Goal: Browse casually: Explore the website without a specific task or goal

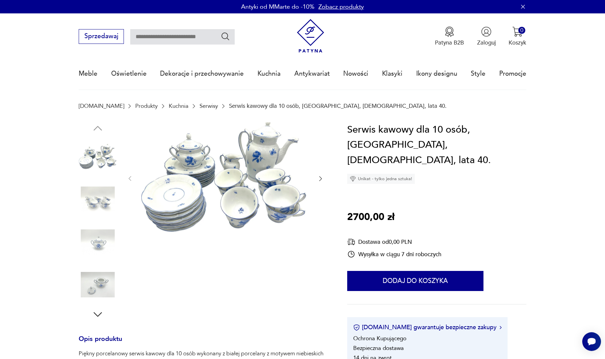
click at [324, 178] on icon "button" at bounding box center [320, 178] width 7 height 7
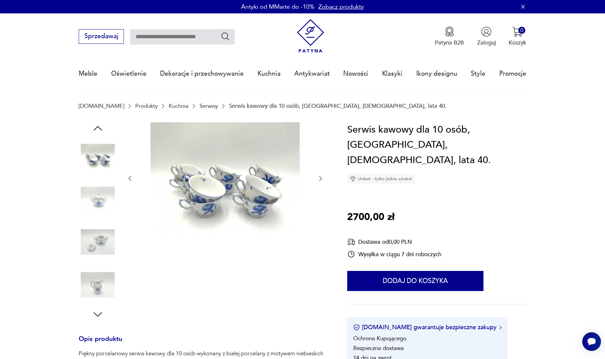
click at [324, 178] on icon "button" at bounding box center [320, 178] width 7 height 7
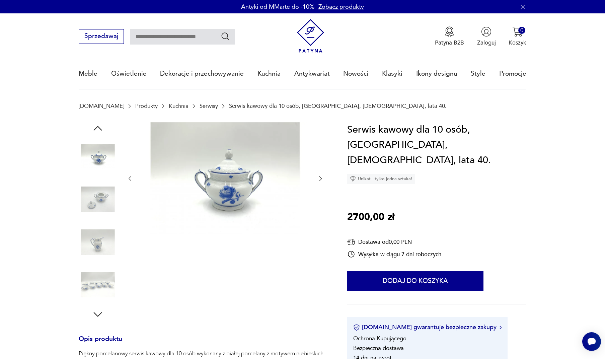
click at [324, 178] on icon "button" at bounding box center [320, 178] width 7 height 7
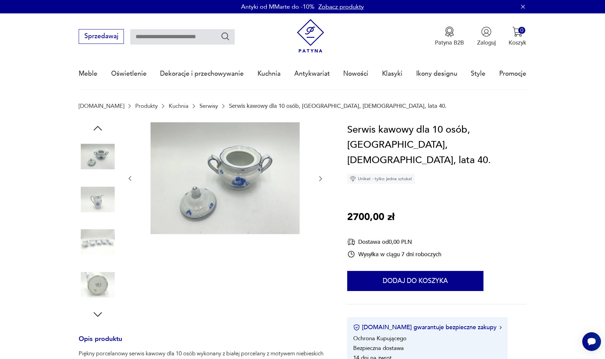
click at [324, 179] on div at bounding box center [203, 221] width 249 height 198
click at [318, 177] on icon "button" at bounding box center [320, 178] width 7 height 7
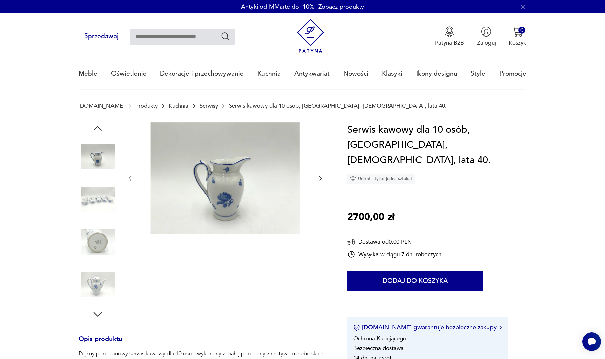
click at [318, 177] on icon "button" at bounding box center [320, 178] width 7 height 7
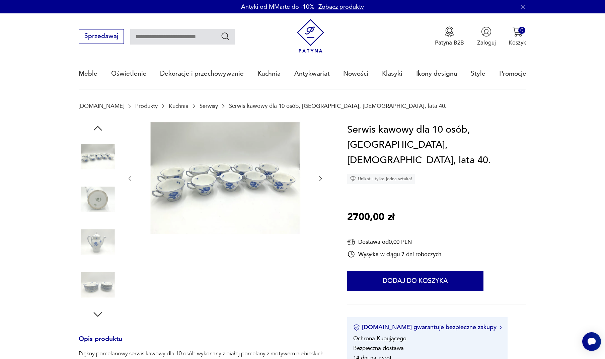
click at [318, 177] on icon "button" at bounding box center [320, 178] width 7 height 7
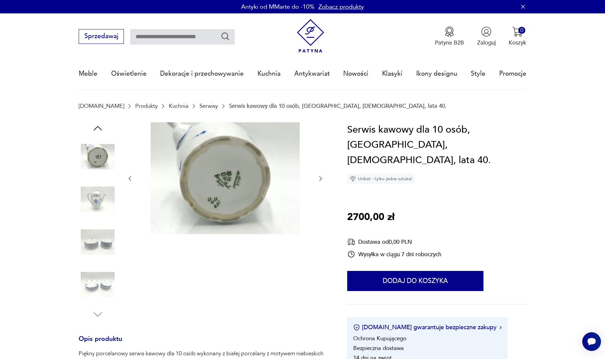
click at [318, 177] on icon "button" at bounding box center [320, 178] width 7 height 7
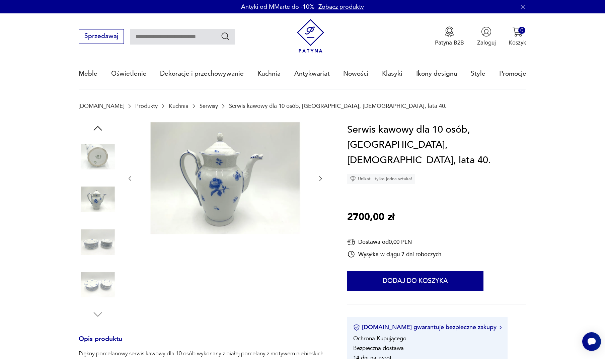
click at [318, 177] on icon "button" at bounding box center [320, 178] width 7 height 7
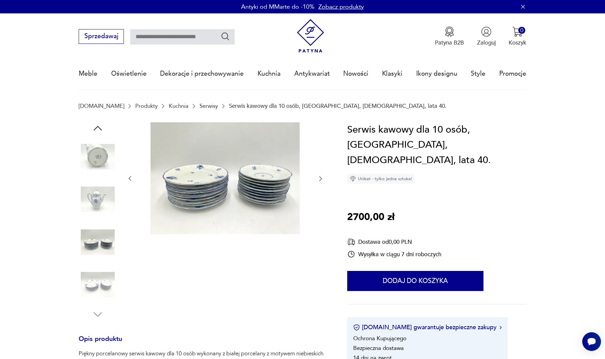
click at [318, 177] on icon "button" at bounding box center [320, 178] width 7 height 7
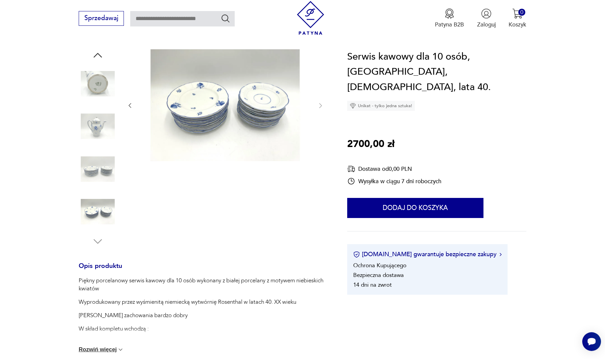
scroll to position [73, 0]
click at [111, 352] on div "Piękny porcelanowy serwis kawowy dla 10 osób wykonany z białej porcelany z moty…" at bounding box center [203, 320] width 249 height 86
click at [117, 349] on img at bounding box center [120, 349] width 7 height 7
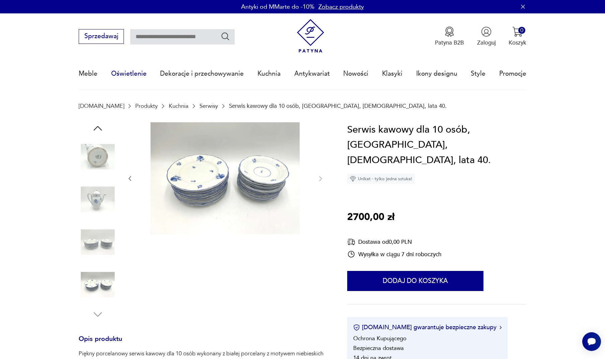
scroll to position [0, 0]
click at [358, 75] on link "Nowości" at bounding box center [355, 73] width 25 height 31
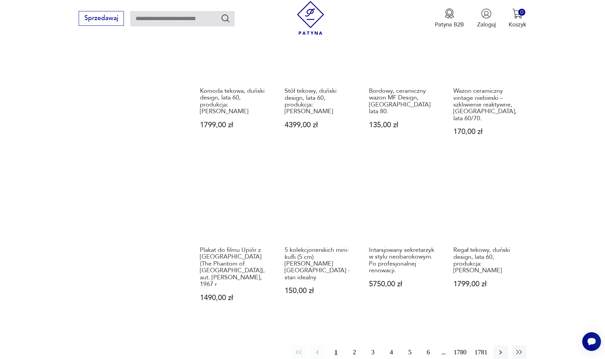
scroll to position [655, 0]
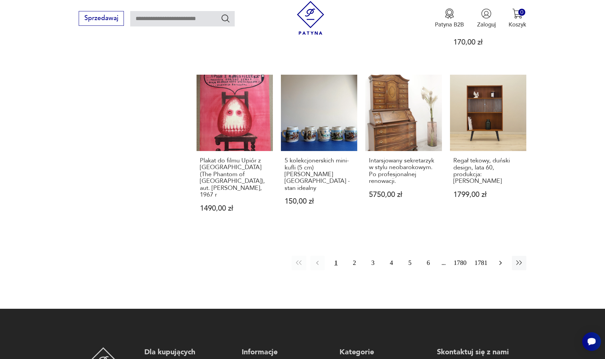
click at [501, 259] on icon "button" at bounding box center [500, 263] width 8 height 8
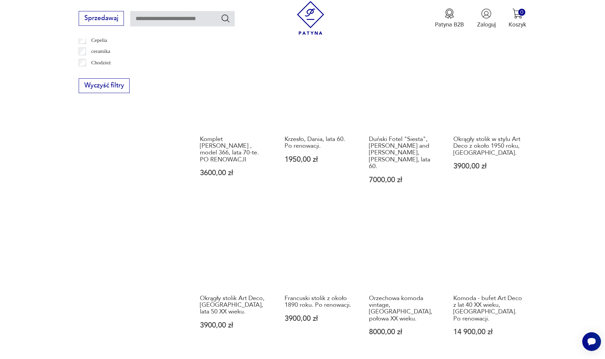
scroll to position [608, 0]
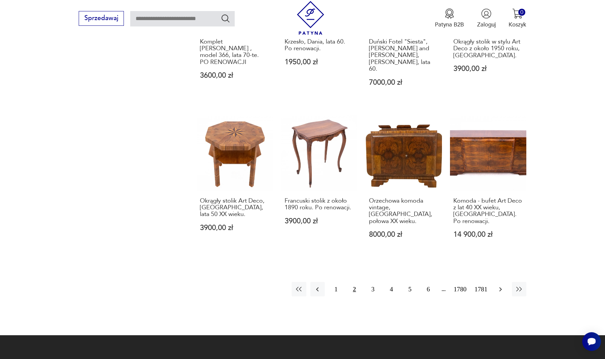
click at [501, 285] on icon "button" at bounding box center [500, 289] width 8 height 8
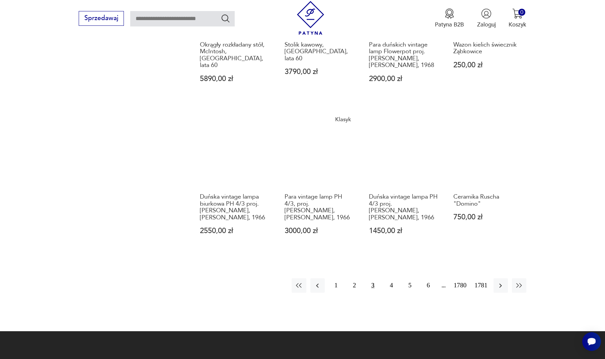
scroll to position [592, 0]
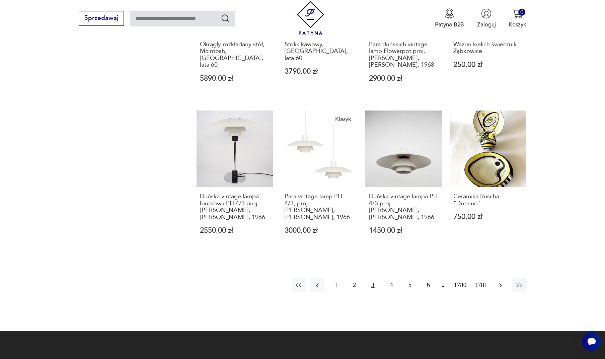
click at [499, 284] on icon "button" at bounding box center [500, 285] width 8 height 8
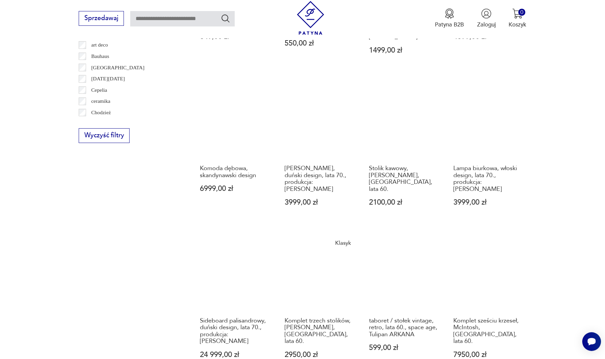
scroll to position [598, 0]
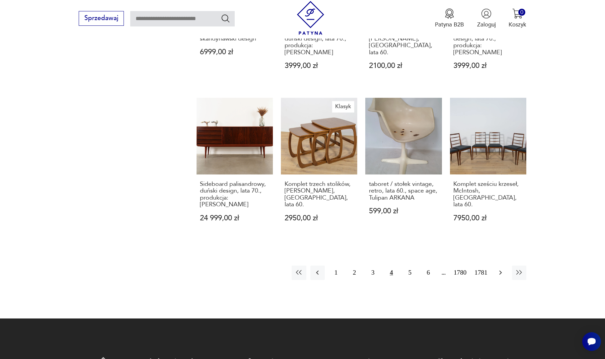
click at [502, 268] on icon "button" at bounding box center [500, 272] width 8 height 8
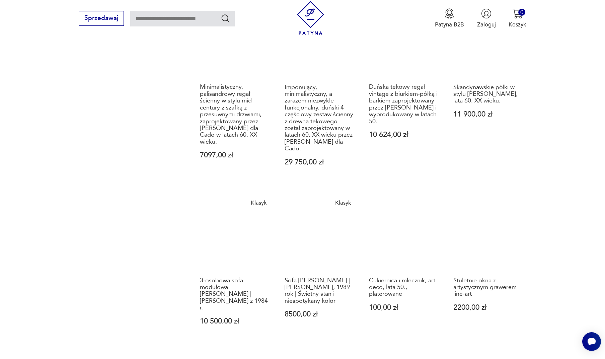
scroll to position [729, 0]
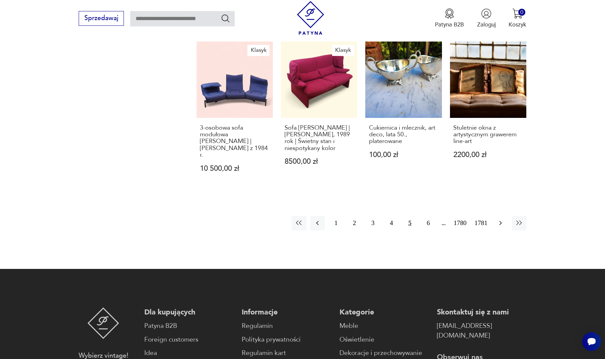
click at [500, 219] on icon "button" at bounding box center [500, 223] width 8 height 8
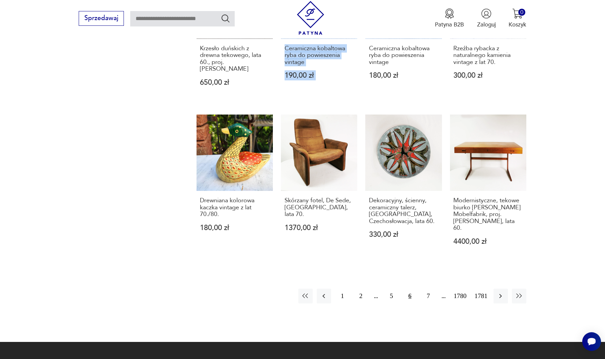
scroll to position [677, 0]
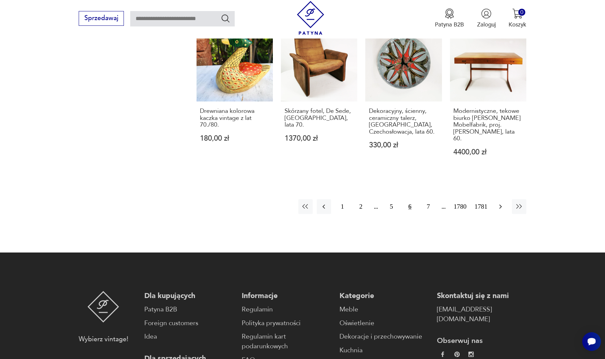
drag, startPoint x: 500, startPoint y: 196, endPoint x: 503, endPoint y: 196, distance: 3.4
click at [500, 205] on icon "button" at bounding box center [500, 207] width 3 height 4
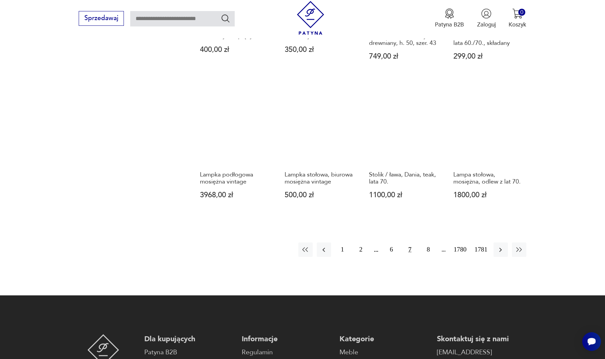
scroll to position [595, 0]
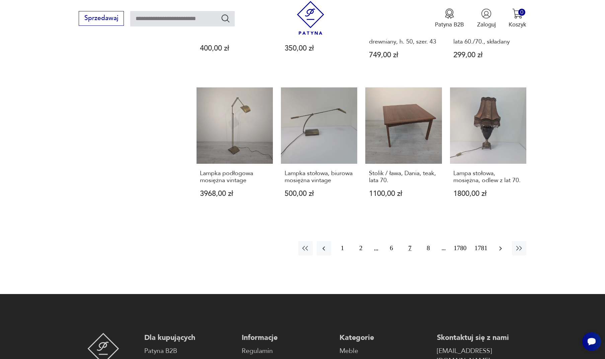
click at [498, 252] on icon "button" at bounding box center [500, 248] width 8 height 8
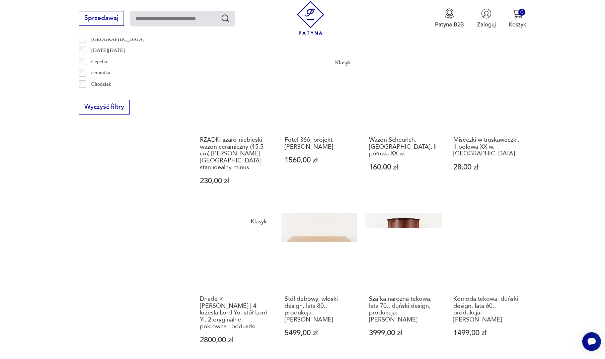
scroll to position [712, 0]
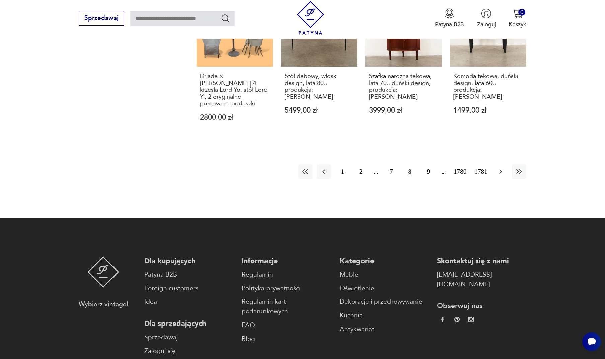
click at [499, 175] on icon "button" at bounding box center [500, 172] width 8 height 8
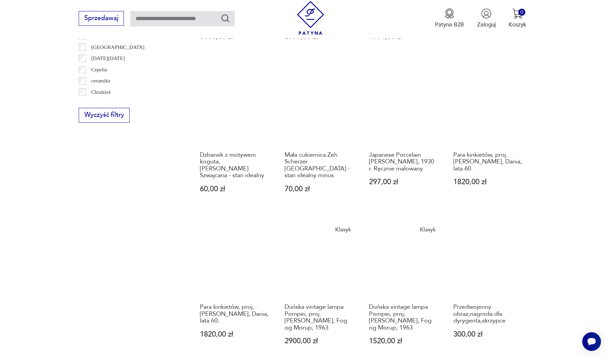
scroll to position [677, 0]
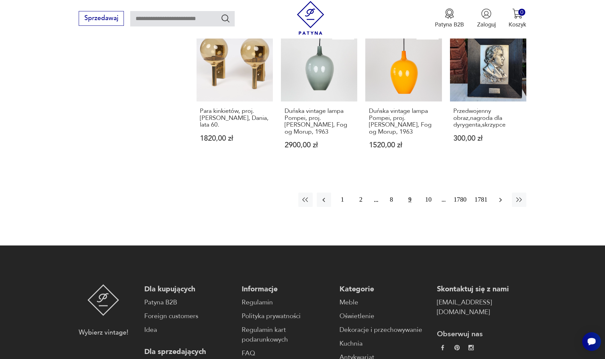
click at [500, 198] on icon "button" at bounding box center [500, 200] width 8 height 8
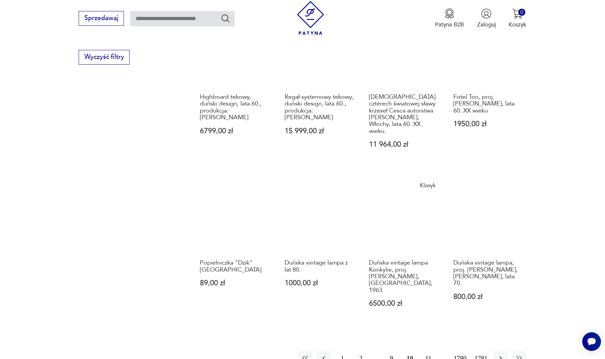
scroll to position [610, 0]
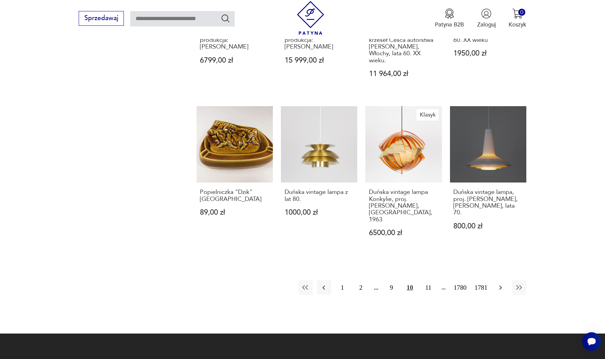
click at [502, 284] on icon "button" at bounding box center [500, 288] width 8 height 8
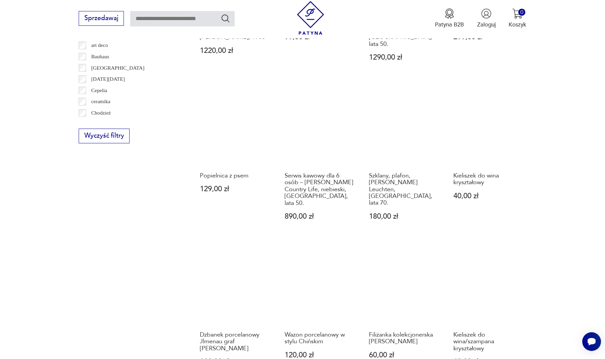
scroll to position [579, 0]
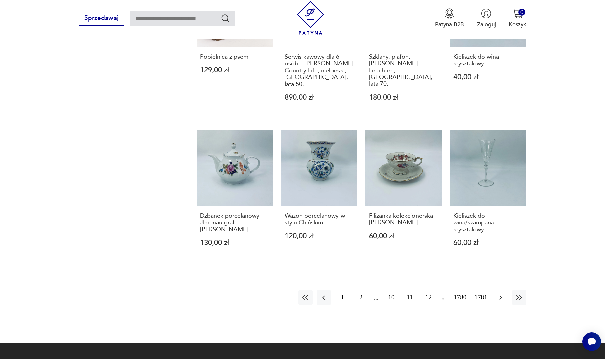
click at [502, 294] on icon "button" at bounding box center [500, 298] width 8 height 8
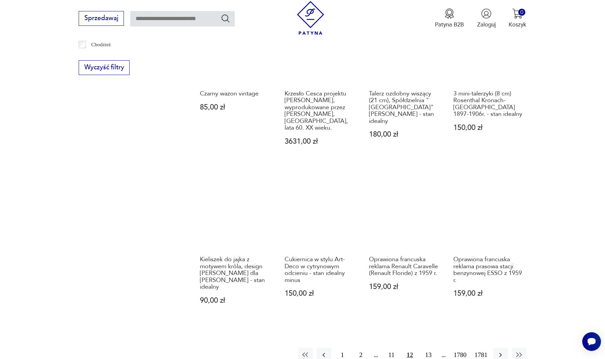
scroll to position [564, 0]
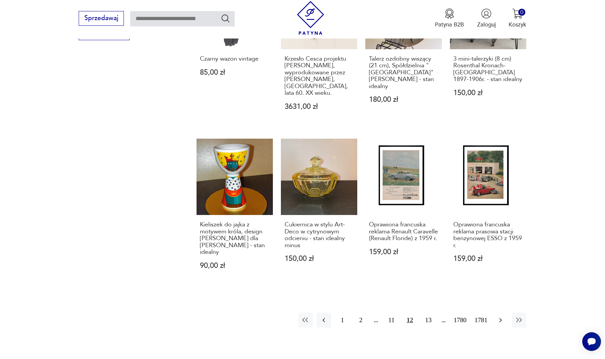
click at [498, 317] on icon "button" at bounding box center [500, 320] width 8 height 8
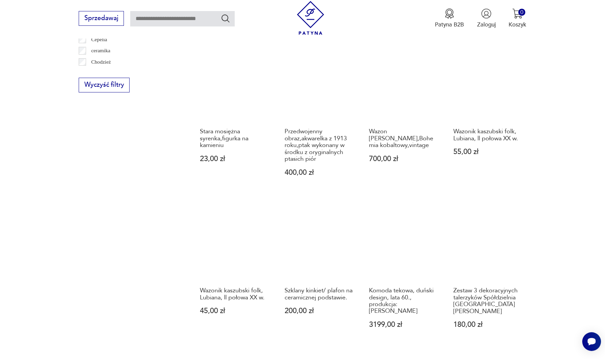
scroll to position [588, 0]
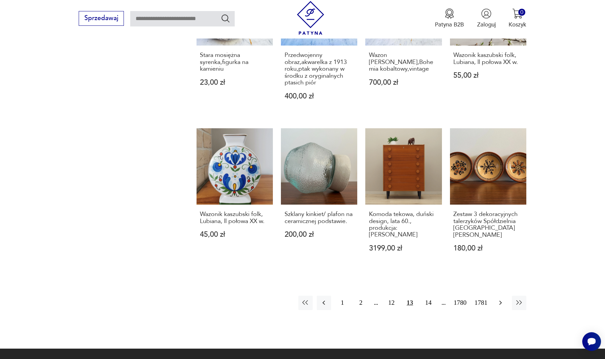
click at [497, 299] on icon "button" at bounding box center [500, 303] width 8 height 8
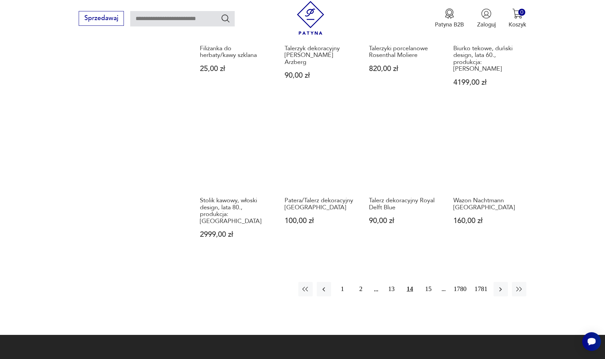
scroll to position [590, 0]
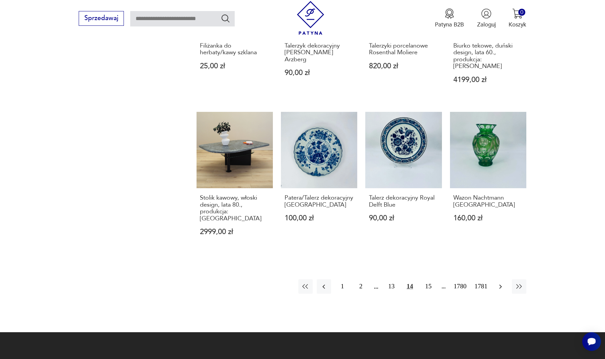
click at [500, 283] on icon "button" at bounding box center [500, 287] width 8 height 8
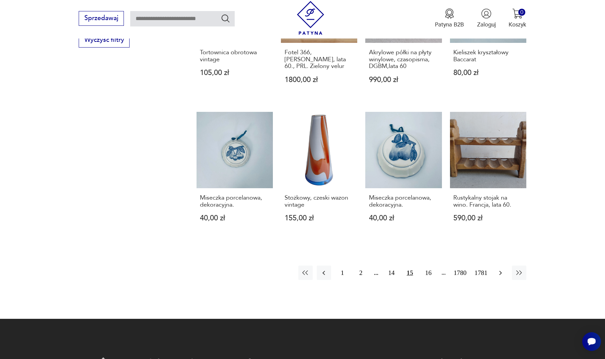
click at [496, 280] on button "button" at bounding box center [500, 272] width 14 height 14
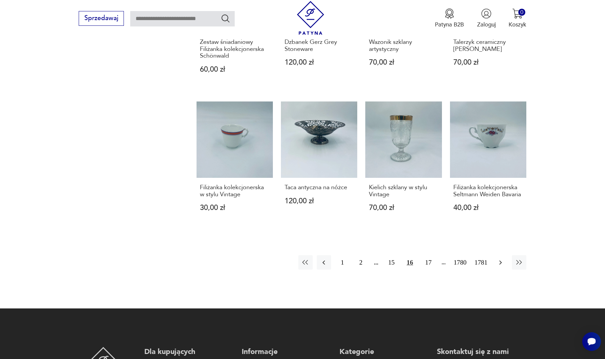
click at [501, 269] on button "button" at bounding box center [500, 262] width 14 height 14
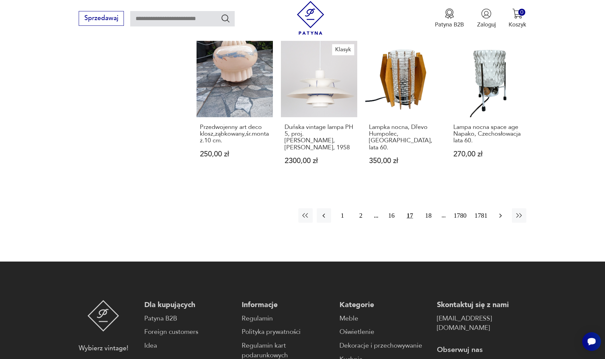
click at [503, 215] on icon "button" at bounding box center [500, 216] width 8 height 8
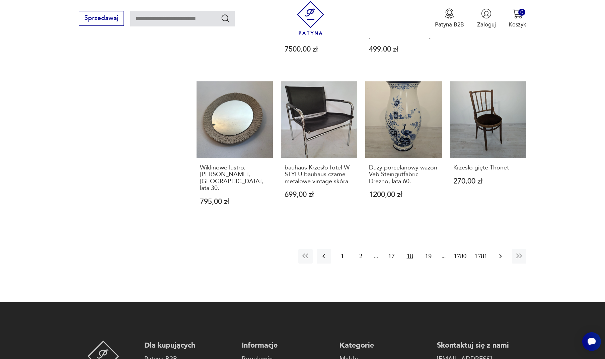
click at [502, 252] on icon "button" at bounding box center [500, 256] width 8 height 8
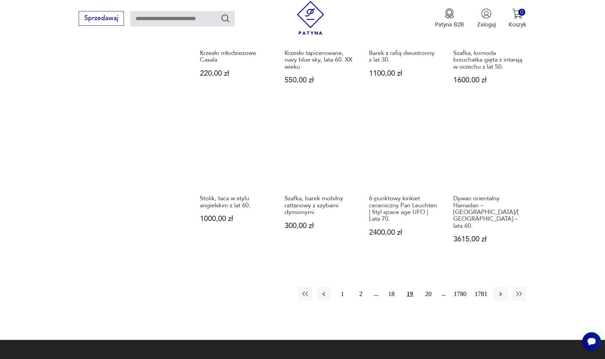
scroll to position [633, 0]
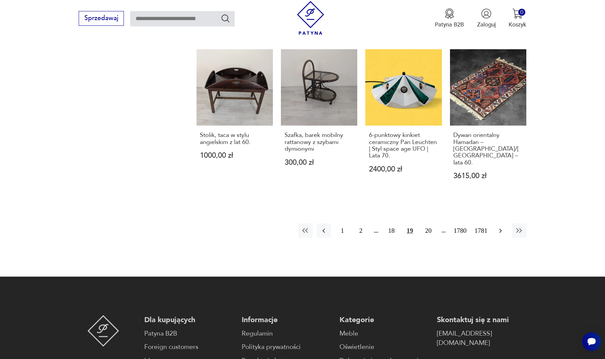
click at [501, 235] on icon "button" at bounding box center [500, 231] width 8 height 8
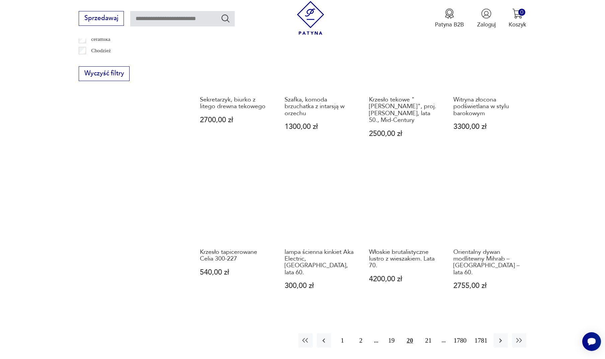
scroll to position [555, 0]
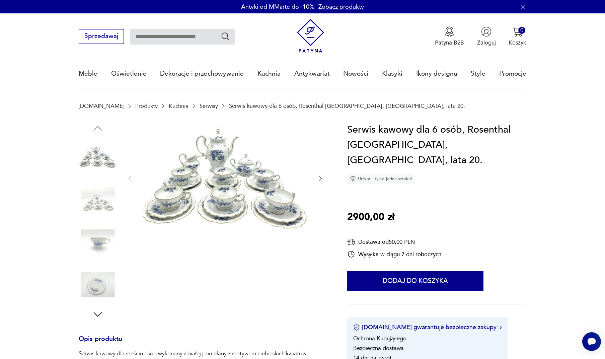
click at [324, 177] on div at bounding box center [203, 221] width 249 height 198
click at [320, 178] on icon "button" at bounding box center [320, 178] width 7 height 7
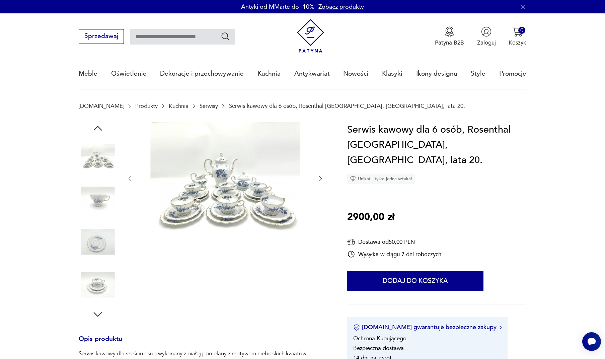
click at [321, 178] on icon "button" at bounding box center [320, 178] width 7 height 7
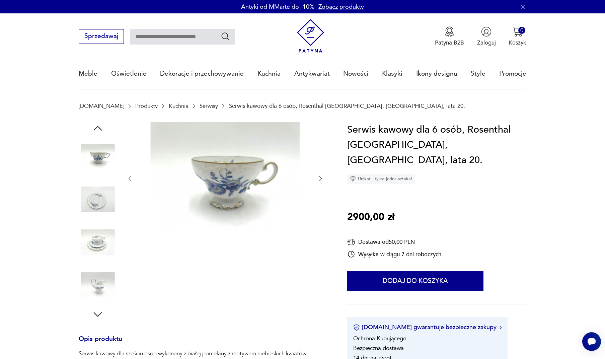
click at [321, 178] on icon "button" at bounding box center [320, 178] width 7 height 7
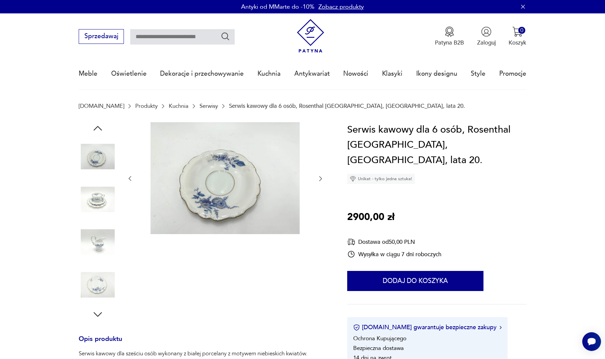
click at [321, 178] on icon "button" at bounding box center [320, 178] width 7 height 7
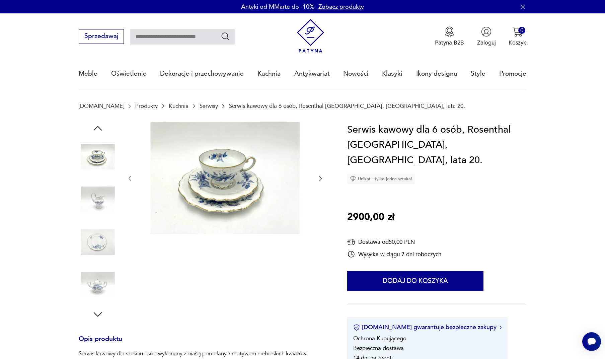
click at [320, 177] on icon "button" at bounding box center [320, 178] width 7 height 7
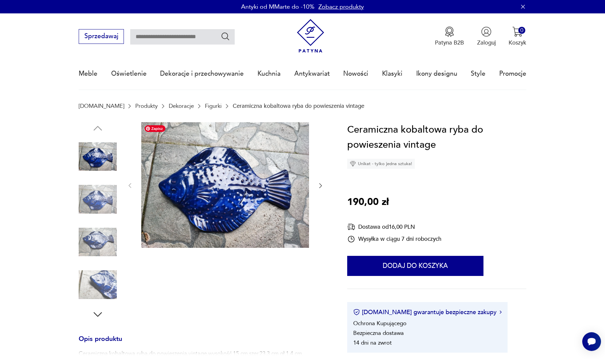
click at [323, 183] on icon "button" at bounding box center [320, 185] width 7 height 7
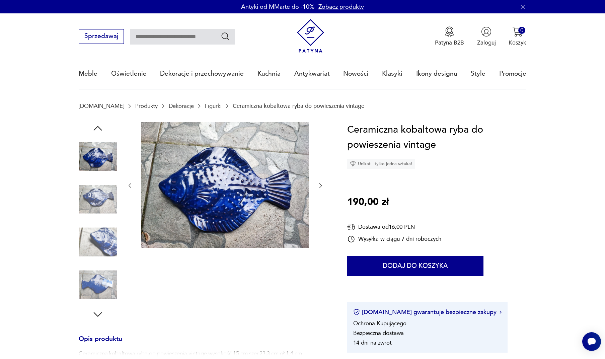
click at [323, 183] on icon "button" at bounding box center [320, 185] width 7 height 7
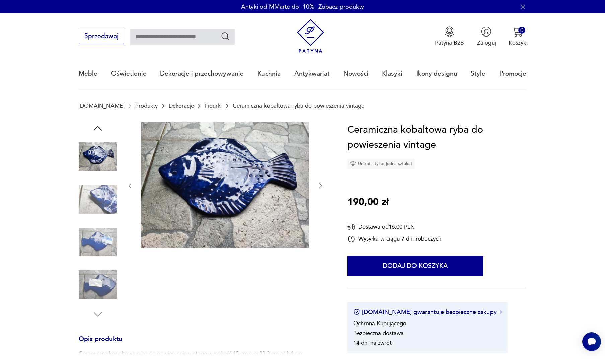
click at [323, 183] on icon "button" at bounding box center [320, 185] width 7 height 7
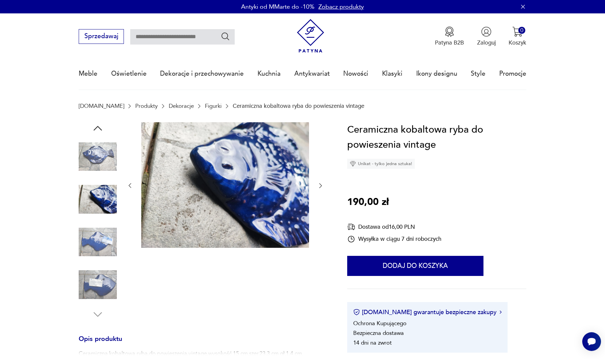
click at [323, 183] on icon "button" at bounding box center [320, 185] width 7 height 7
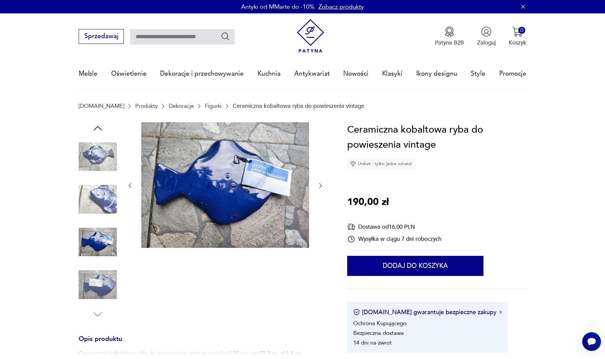
click at [323, 183] on icon "button" at bounding box center [320, 185] width 7 height 7
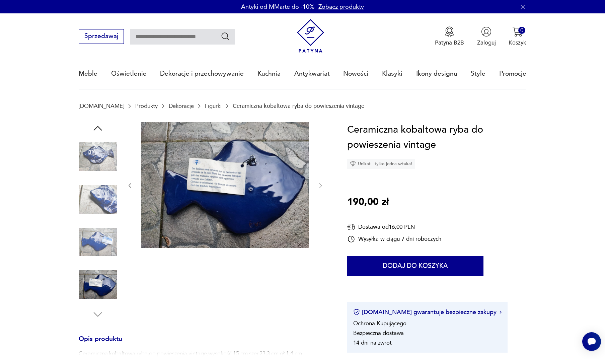
click at [103, 238] on img at bounding box center [98, 242] width 38 height 38
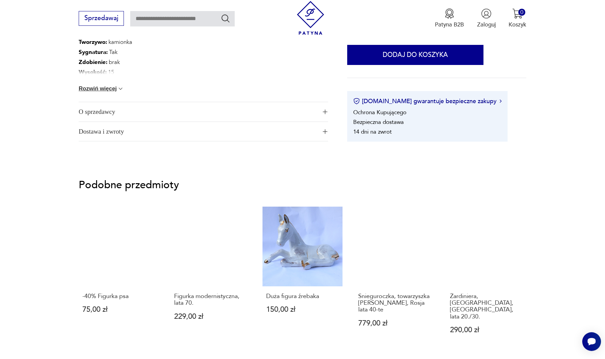
scroll to position [560, 0]
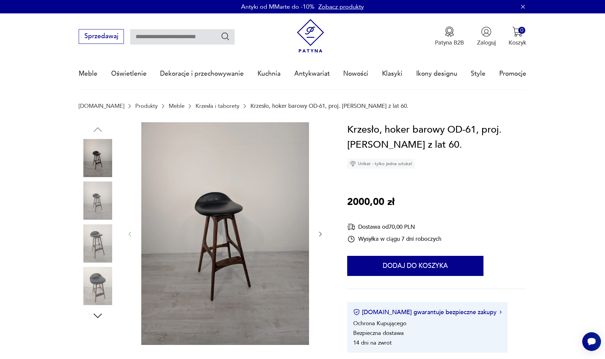
click at [322, 236] on icon "button" at bounding box center [320, 234] width 7 height 7
click at [321, 234] on icon "button" at bounding box center [320, 234] width 7 height 7
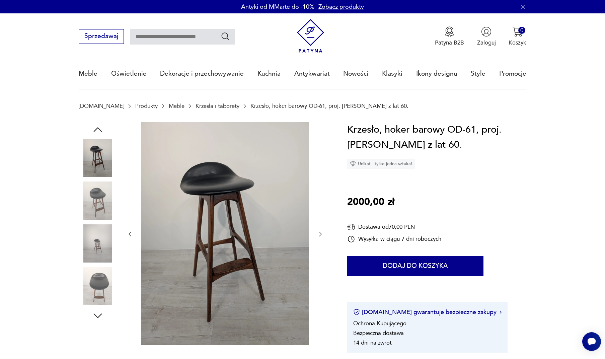
click at [321, 234] on icon "button" at bounding box center [320, 234] width 7 height 7
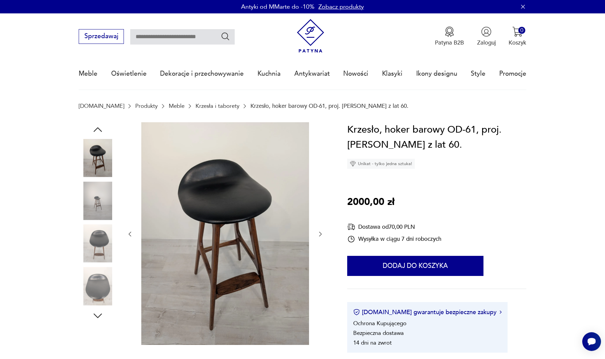
click at [321, 234] on icon "button" at bounding box center [320, 234] width 7 height 7
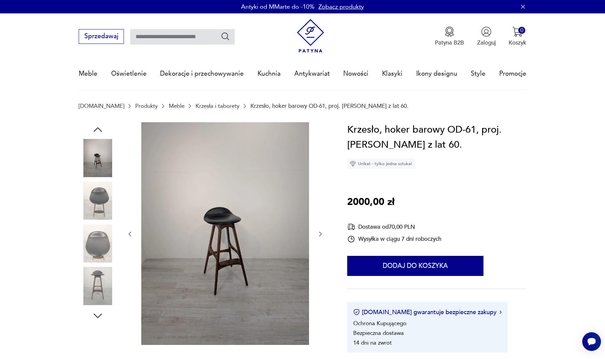
click at [321, 234] on icon "button" at bounding box center [320, 234] width 7 height 7
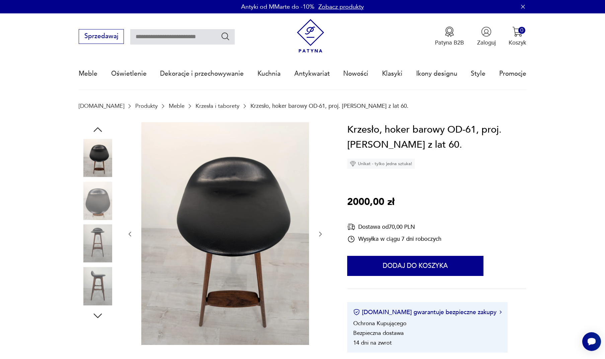
click at [321, 234] on icon "button" at bounding box center [320, 234] width 7 height 7
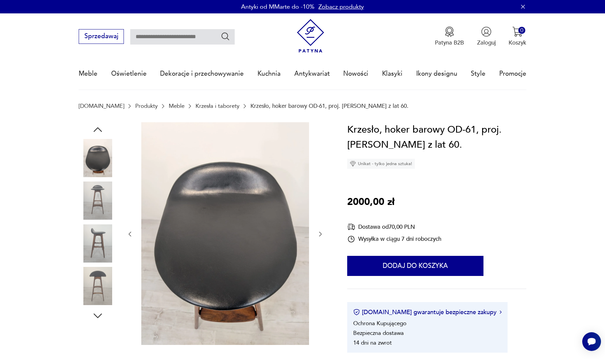
click at [321, 234] on icon "button" at bounding box center [320, 234] width 7 height 7
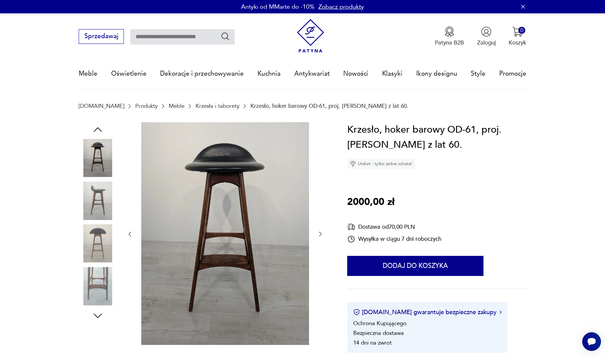
click at [321, 234] on icon "button" at bounding box center [320, 234] width 7 height 7
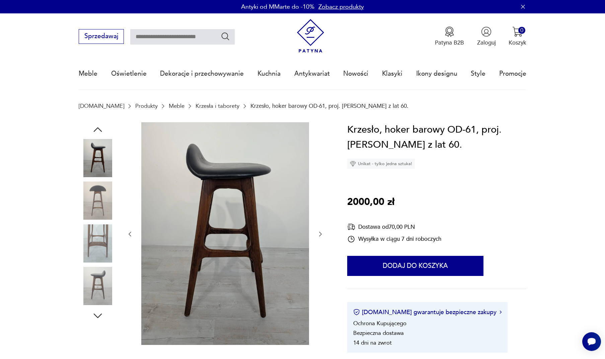
click at [321, 234] on icon "button" at bounding box center [320, 234] width 7 height 7
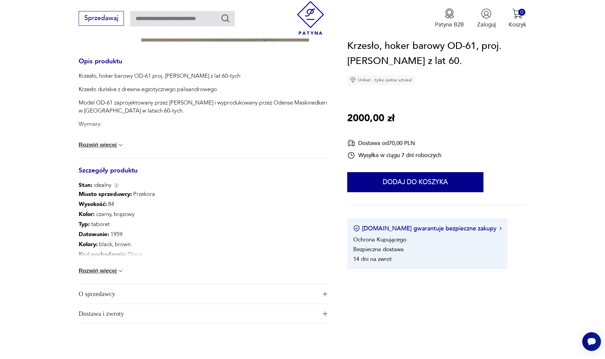
scroll to position [301, 0]
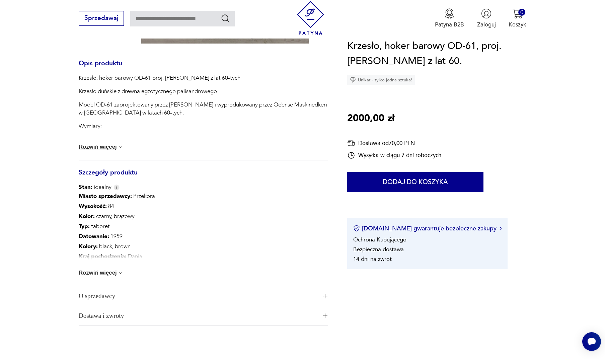
click at [99, 146] on button "Rozwiń więcej" at bounding box center [102, 147] width 46 height 7
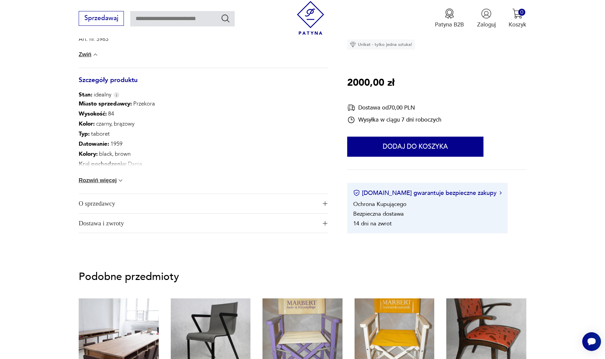
scroll to position [731, 0]
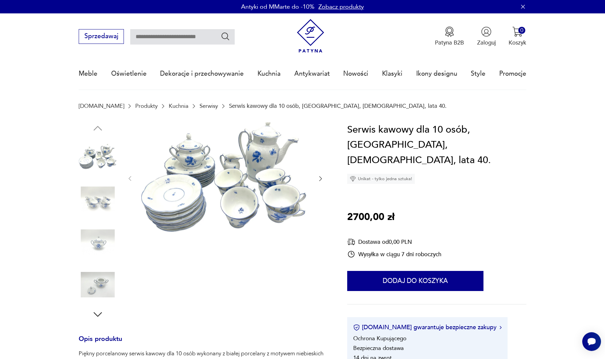
click at [323, 179] on icon "button" at bounding box center [320, 178] width 7 height 7
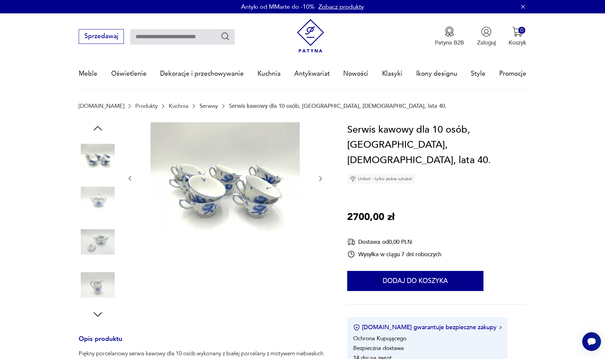
click at [323, 179] on icon "button" at bounding box center [320, 178] width 7 height 7
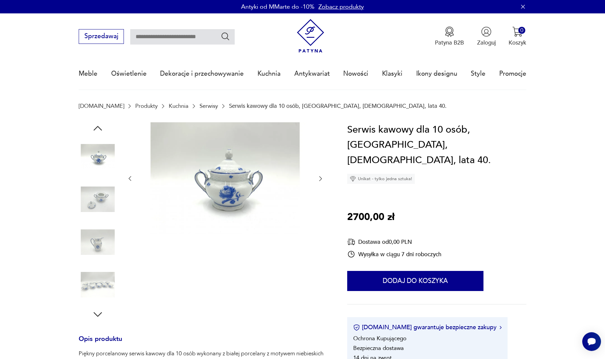
click at [323, 179] on icon "button" at bounding box center [320, 178] width 7 height 7
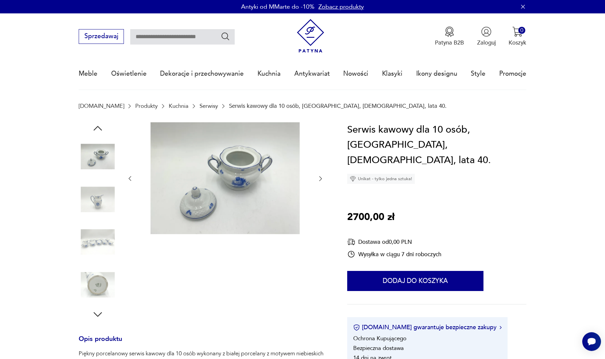
click at [323, 179] on icon "button" at bounding box center [320, 178] width 7 height 7
